Goal: Obtain resource: Download file/media

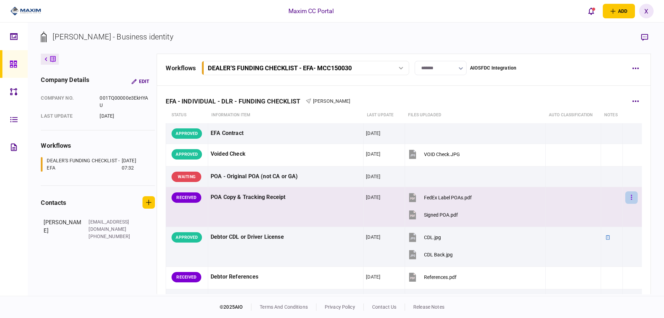
click at [628, 197] on button "button" at bounding box center [632, 197] width 12 height 12
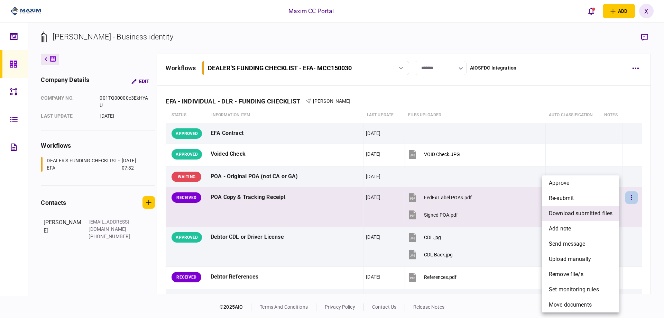
click at [592, 215] on span "download submitted files" at bounding box center [581, 213] width 64 height 8
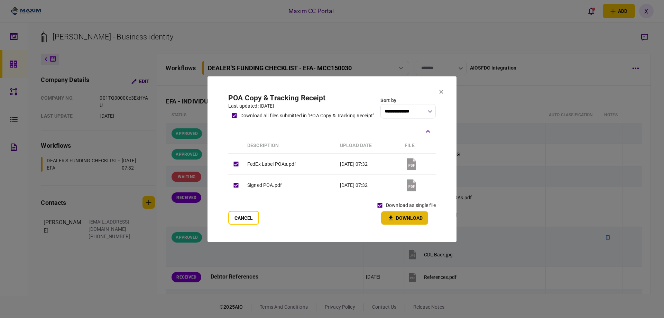
click at [408, 219] on button "Download" at bounding box center [404, 217] width 47 height 13
drag, startPoint x: 440, startPoint y: 92, endPoint x: 457, endPoint y: 106, distance: 22.6
click at [440, 92] on icon at bounding box center [442, 92] width 4 height 4
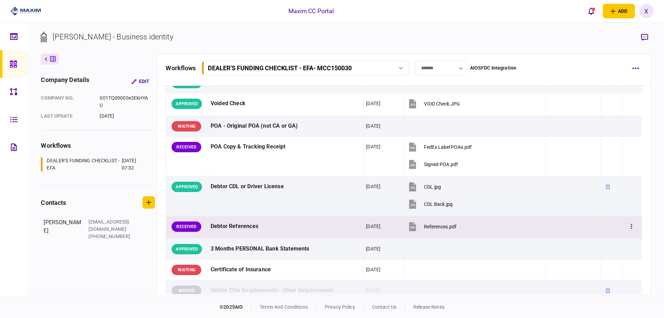
scroll to position [104, 0]
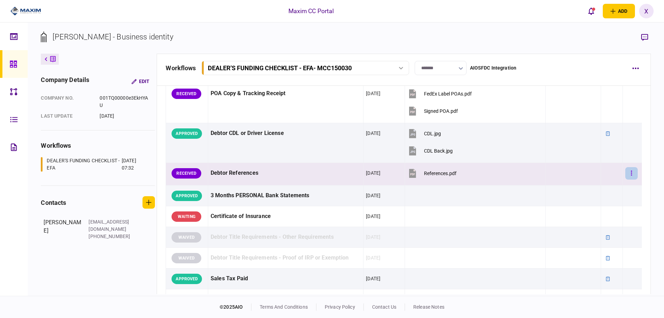
click at [626, 173] on button "button" at bounding box center [632, 173] width 12 height 12
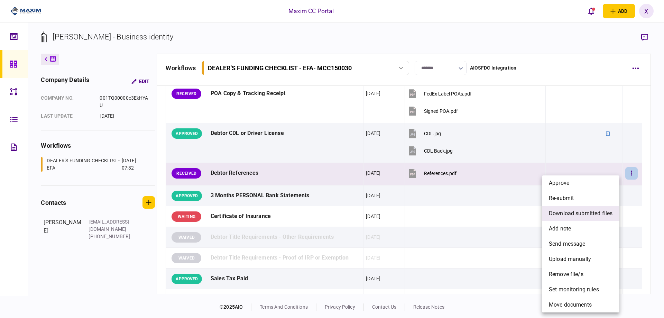
click at [580, 210] on span "download submitted files" at bounding box center [581, 213] width 64 height 8
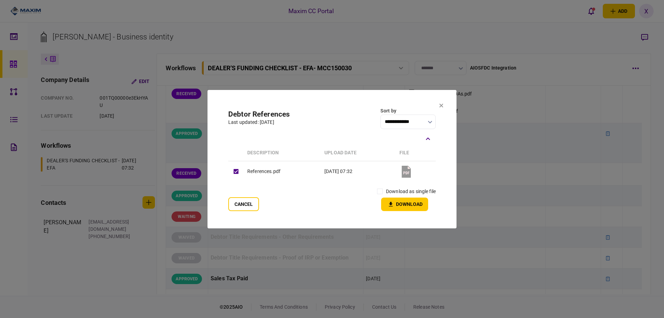
click at [404, 193] on label "download as single file" at bounding box center [411, 191] width 50 height 7
click at [401, 208] on button "Download" at bounding box center [404, 204] width 47 height 13
click at [443, 106] on icon at bounding box center [442, 105] width 4 height 4
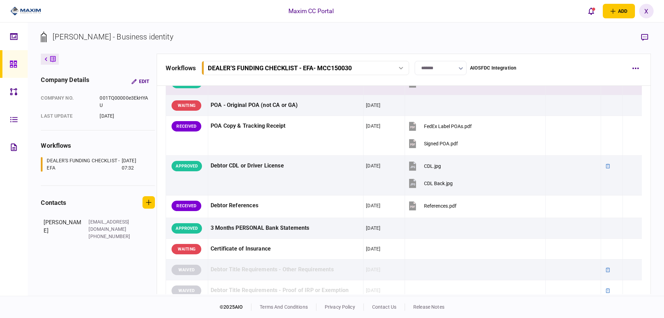
scroll to position [35, 0]
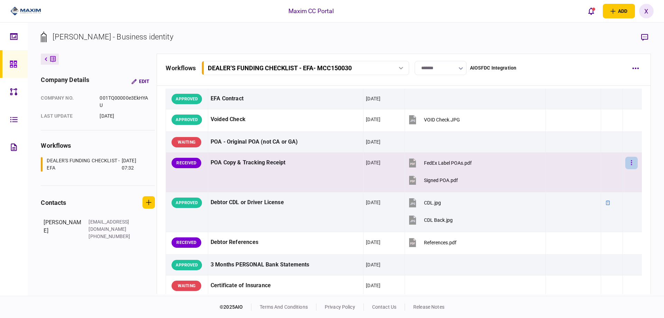
click at [630, 163] on button "button" at bounding box center [632, 163] width 12 height 12
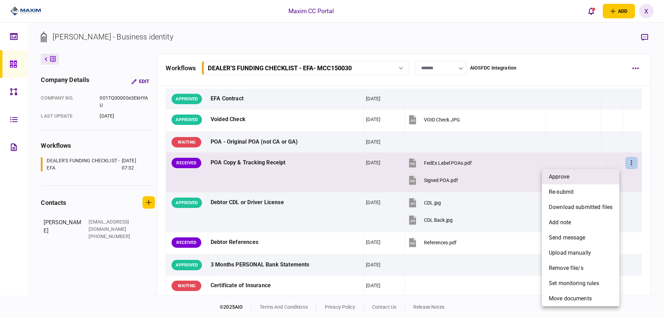
click at [601, 179] on li "approve" at bounding box center [581, 176] width 78 height 15
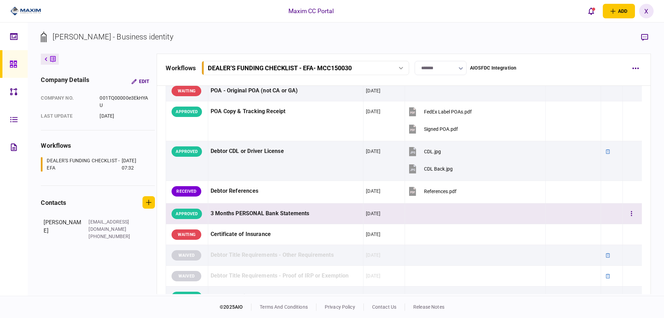
scroll to position [104, 0]
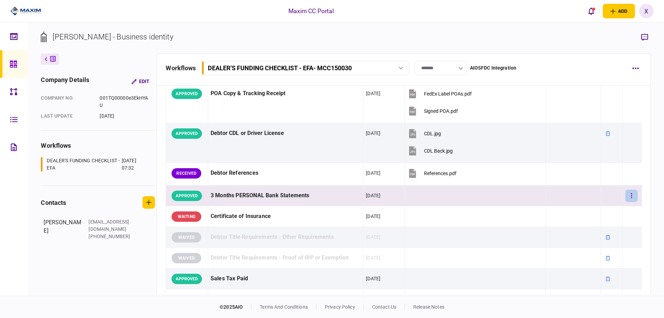
click at [631, 196] on icon "button" at bounding box center [631, 195] width 1 height 7
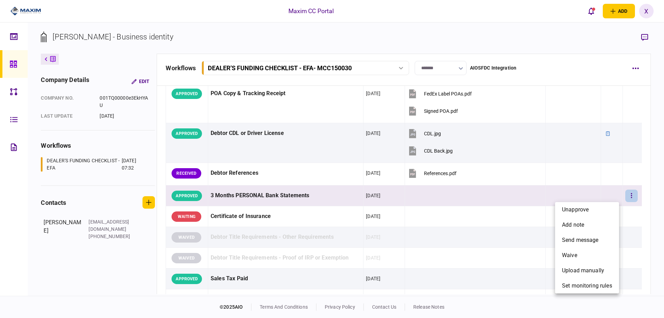
click at [479, 168] on div at bounding box center [332, 159] width 664 height 318
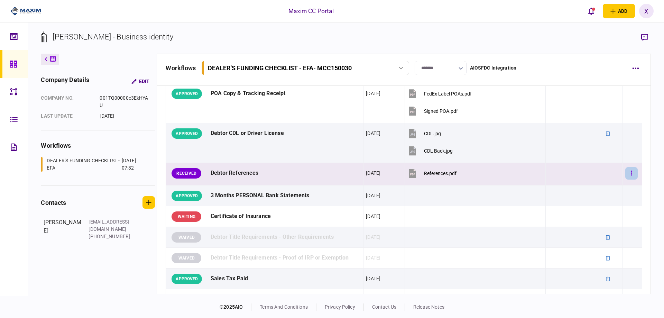
click at [626, 174] on button "button" at bounding box center [632, 173] width 12 height 12
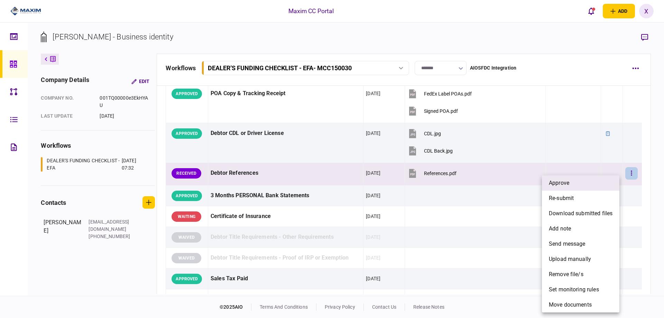
click at [599, 179] on li "approve" at bounding box center [581, 182] width 78 height 15
